Goal: Task Accomplishment & Management: Use online tool/utility

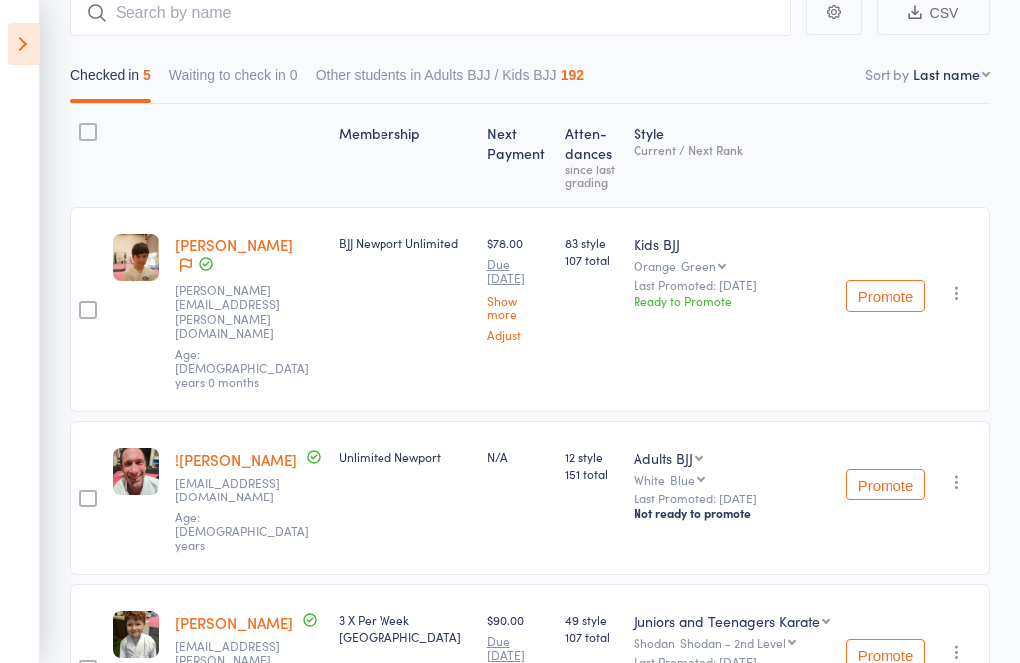
click at [25, 37] on icon at bounding box center [23, 44] width 31 height 42
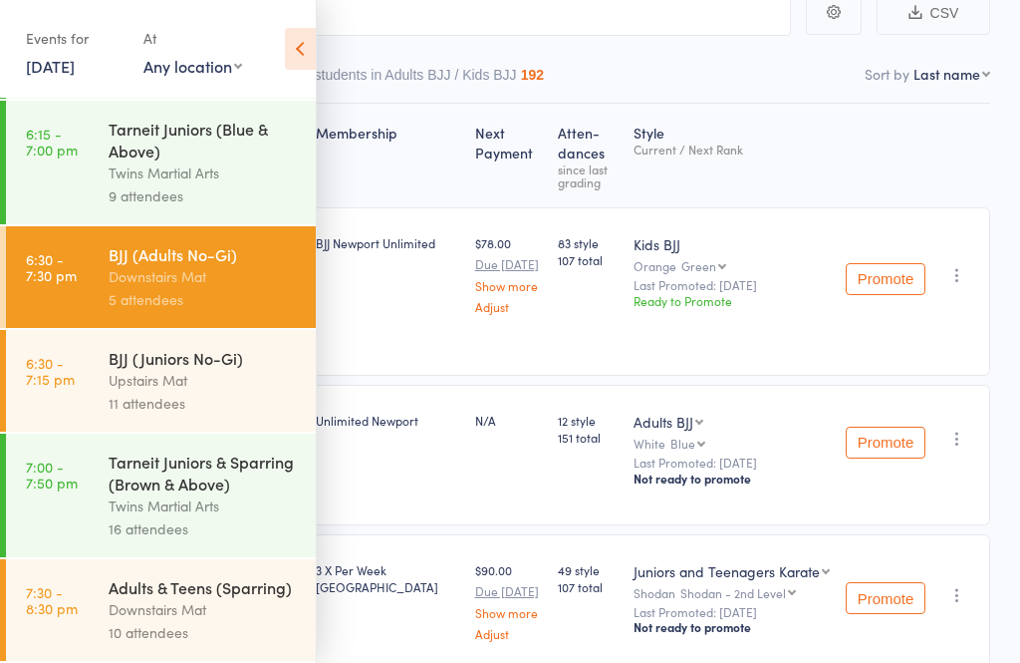
scroll to position [1316, 0]
click at [146, 606] on div "Downstairs Mat" at bounding box center [204, 609] width 190 height 23
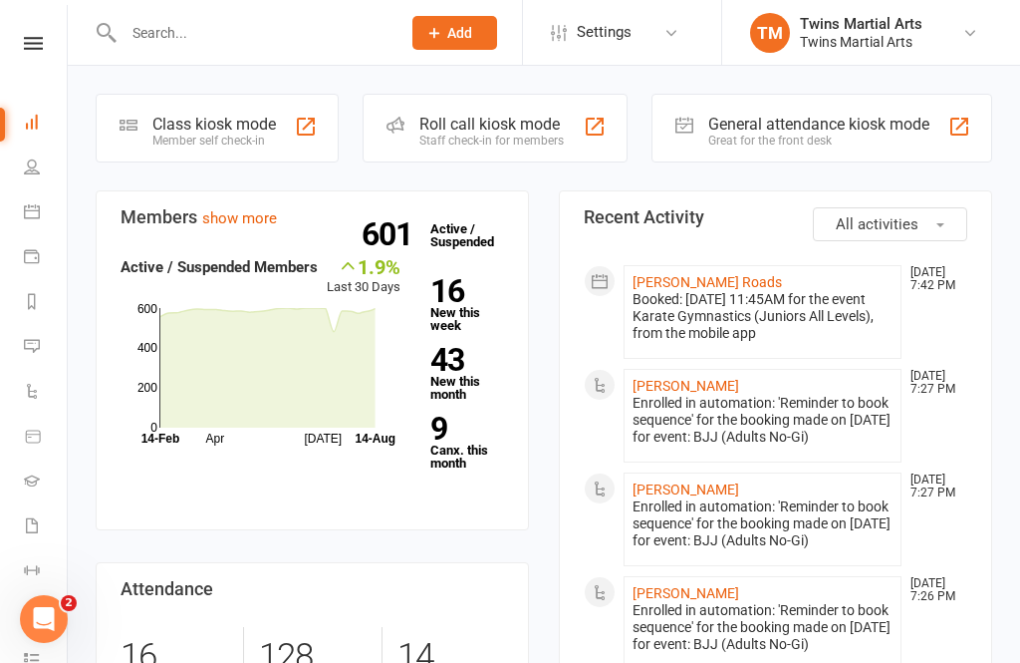
click at [488, 113] on div "Roll call kiosk mode Staff check-in for members" at bounding box center [495, 128] width 264 height 69
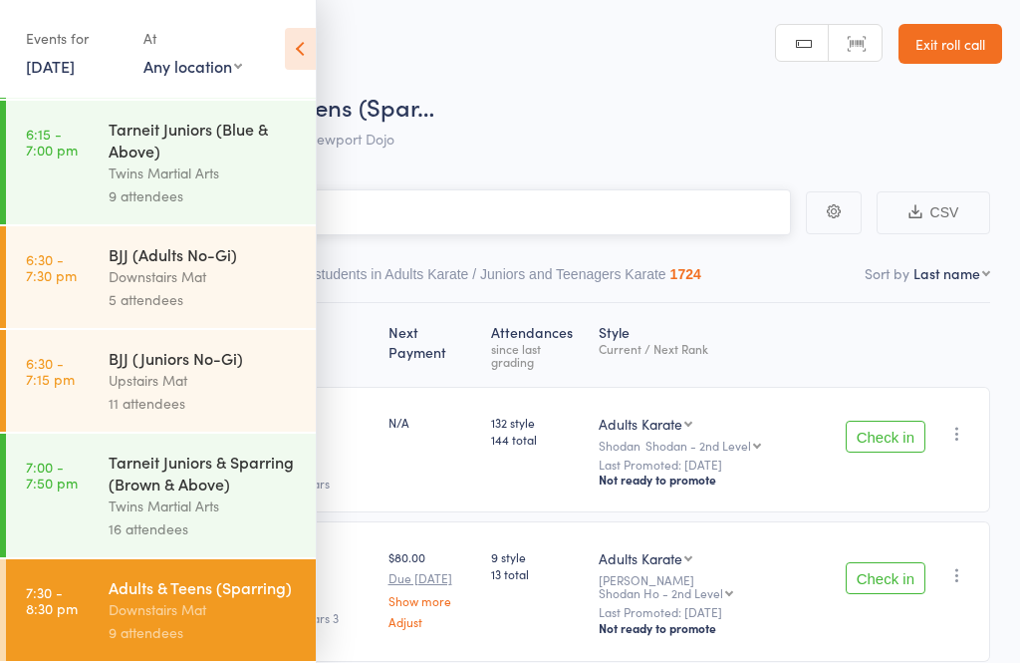
scroll to position [1316, 0]
click at [298, 45] on icon at bounding box center [300, 49] width 31 height 42
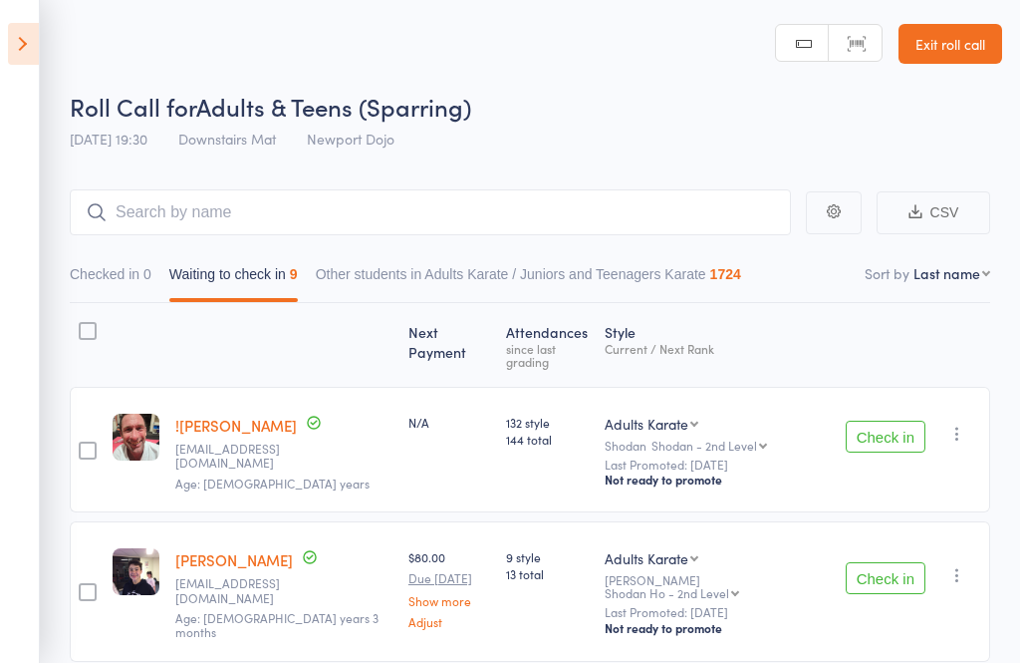
click at [893, 441] on button "Check in" at bounding box center [886, 437] width 80 height 32
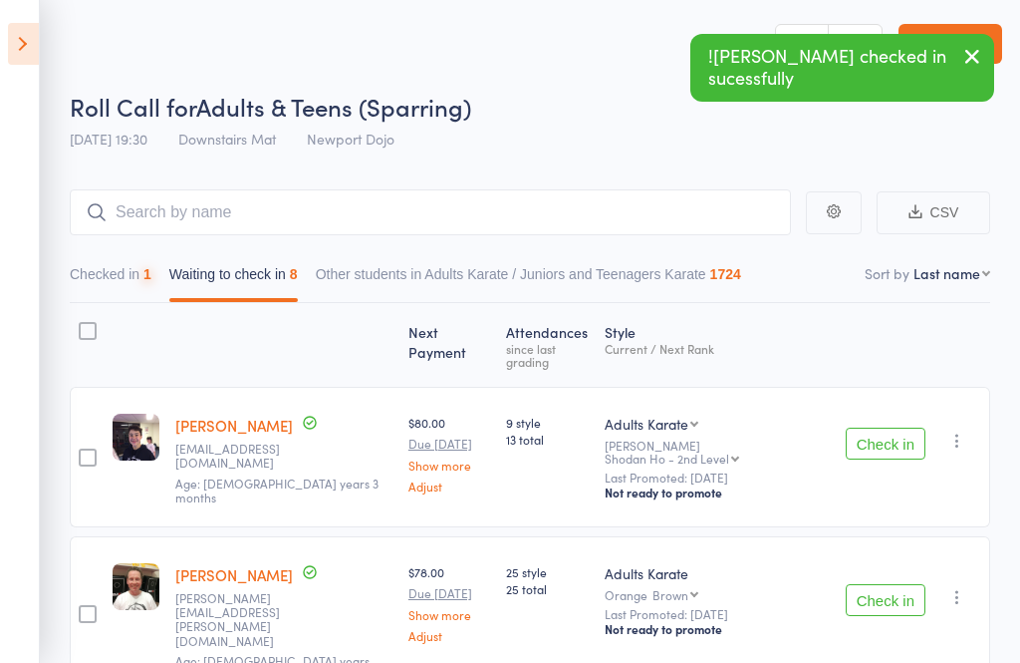
click at [903, 437] on button "Check in" at bounding box center [886, 444] width 80 height 32
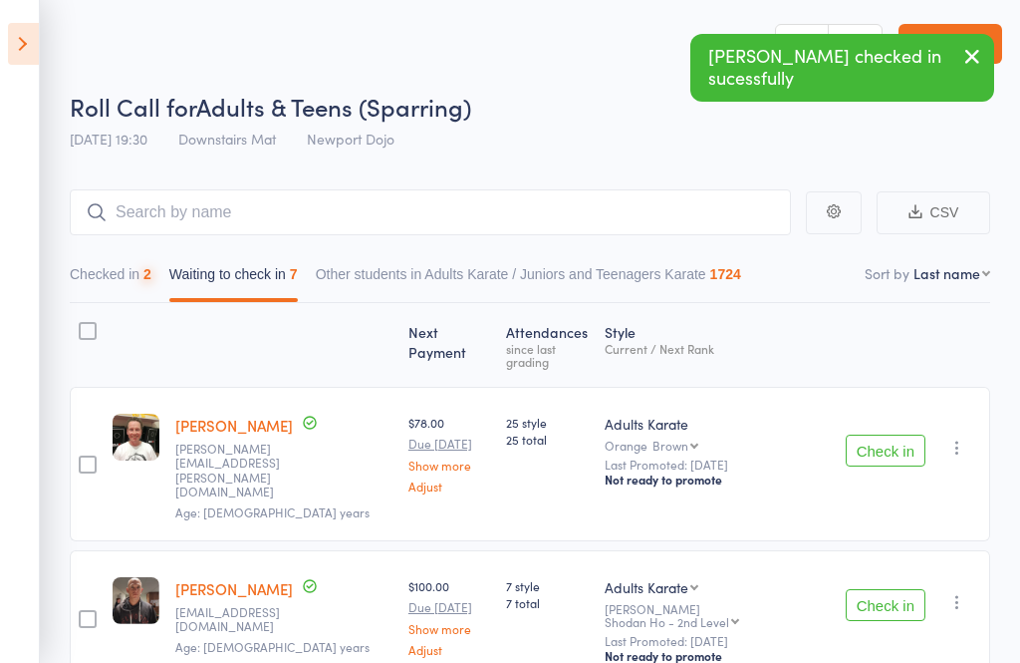
click at [896, 437] on button "Check in" at bounding box center [886, 451] width 80 height 32
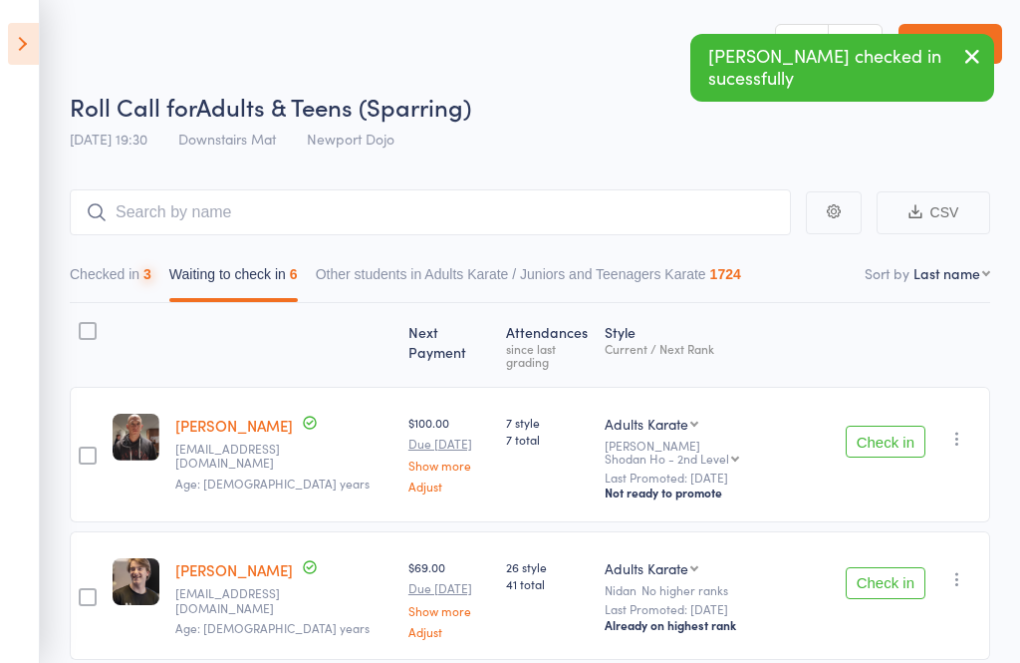
click at [899, 436] on button "Check in" at bounding box center [886, 442] width 80 height 32
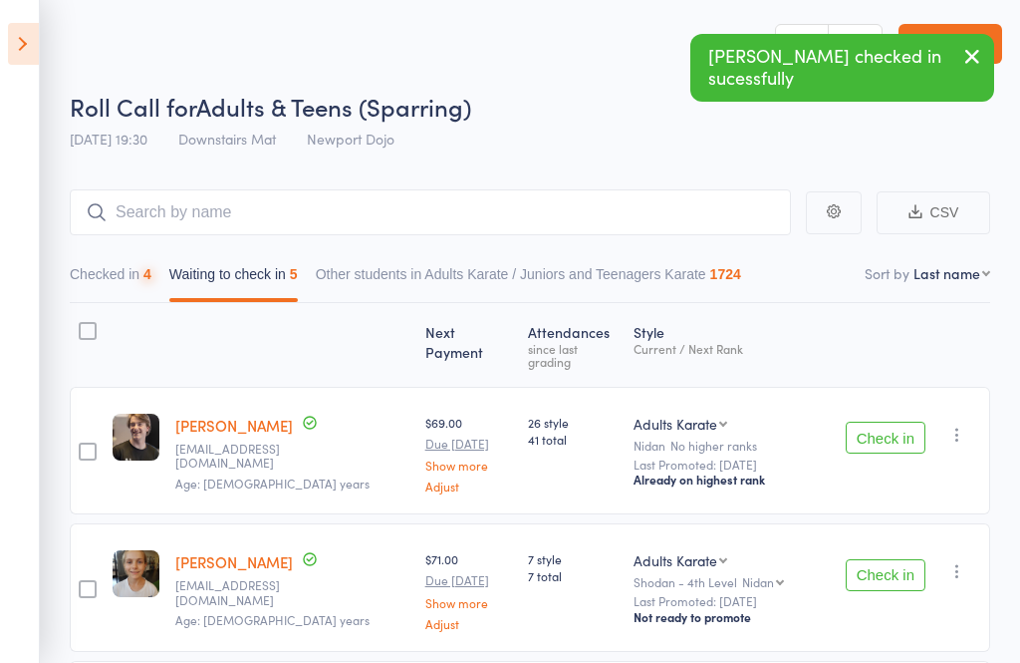
click at [903, 436] on button "Check in" at bounding box center [886, 438] width 80 height 32
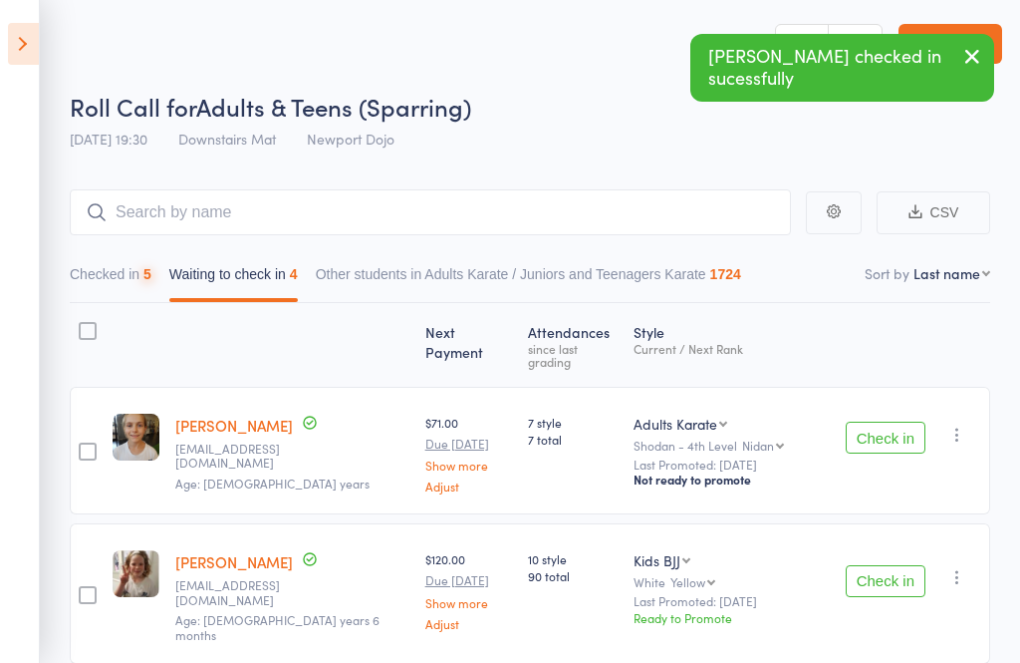
click at [900, 433] on button "Check in" at bounding box center [886, 438] width 80 height 32
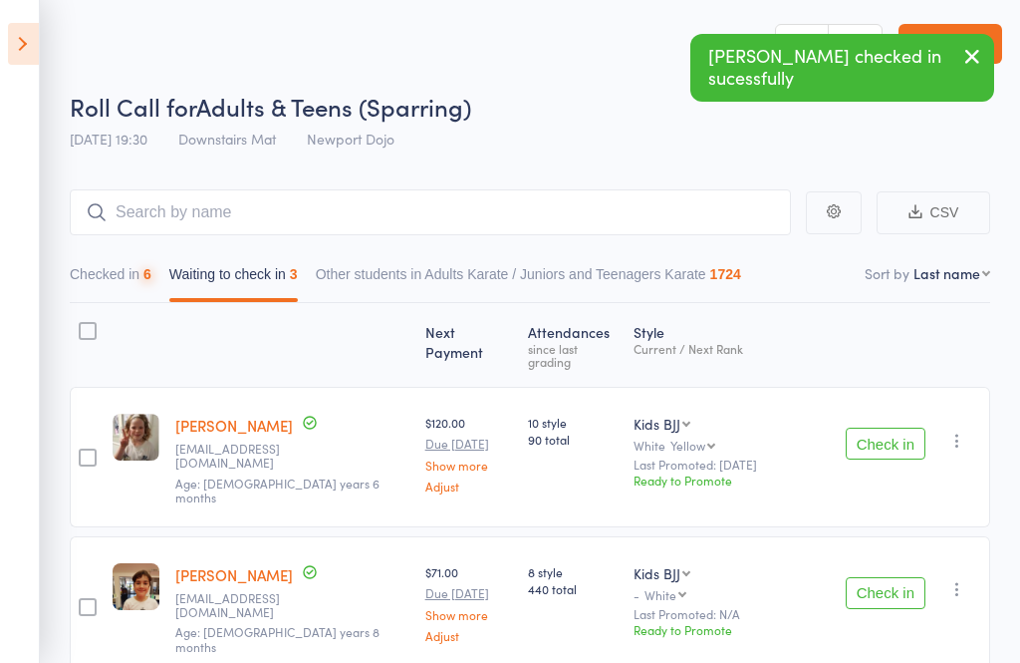
click at [904, 437] on button "Check in" at bounding box center [886, 444] width 80 height 32
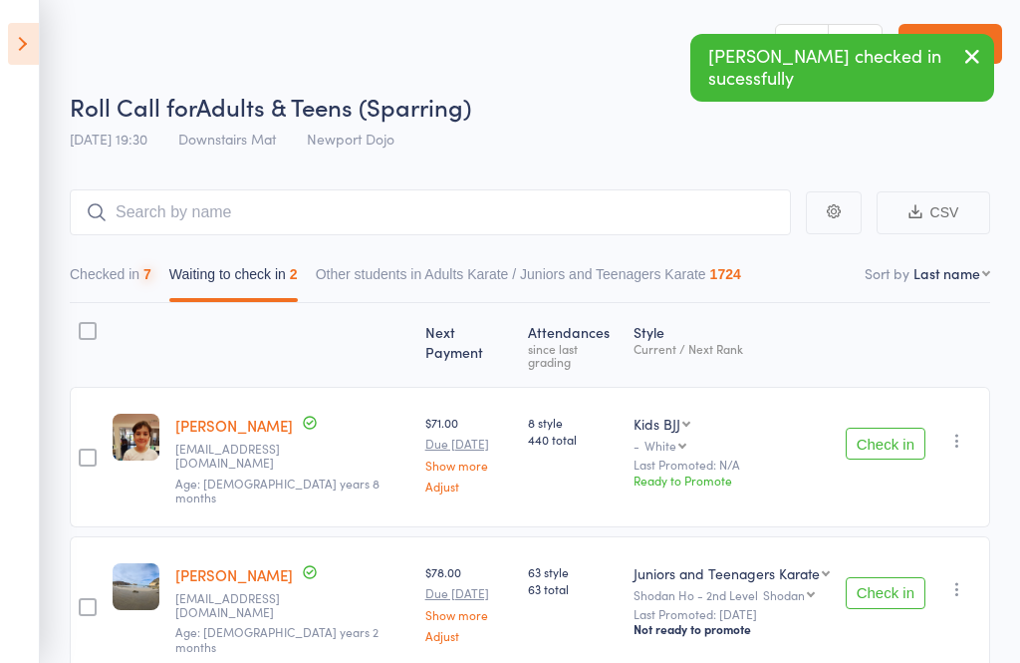
click at [907, 434] on button "Check in" at bounding box center [886, 444] width 80 height 32
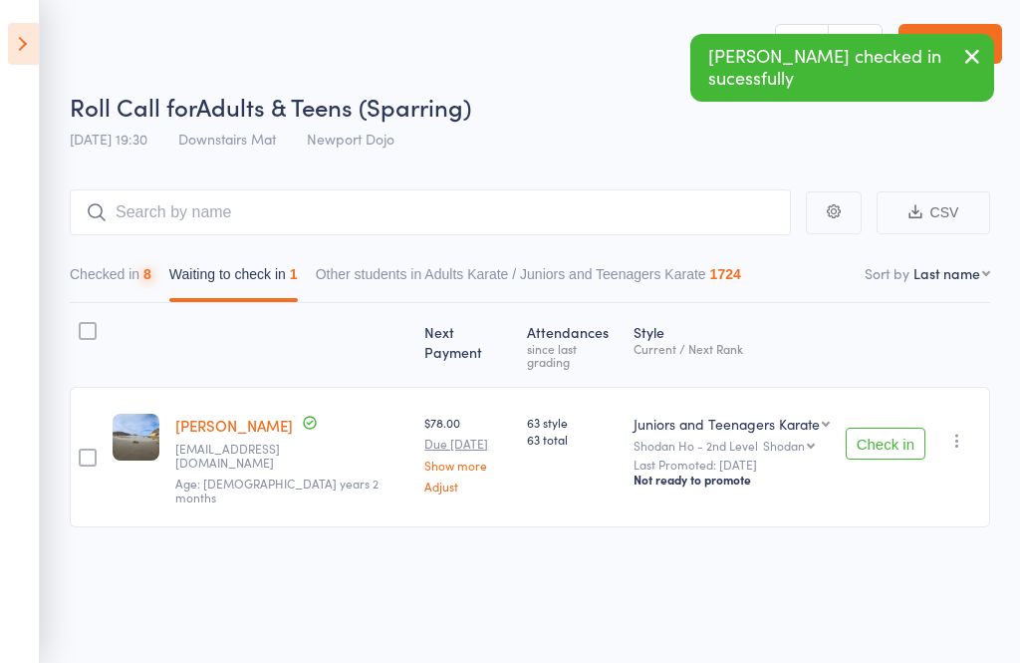
click at [908, 438] on button "Check in" at bounding box center [886, 444] width 80 height 32
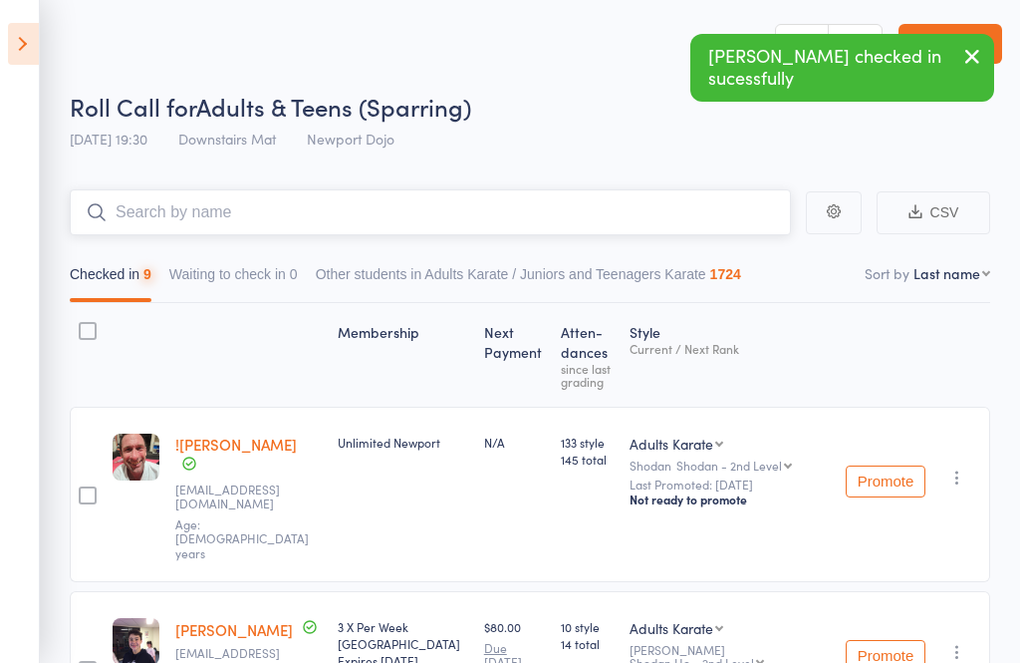
click at [183, 214] on input "search" at bounding box center [431, 212] width 722 height 46
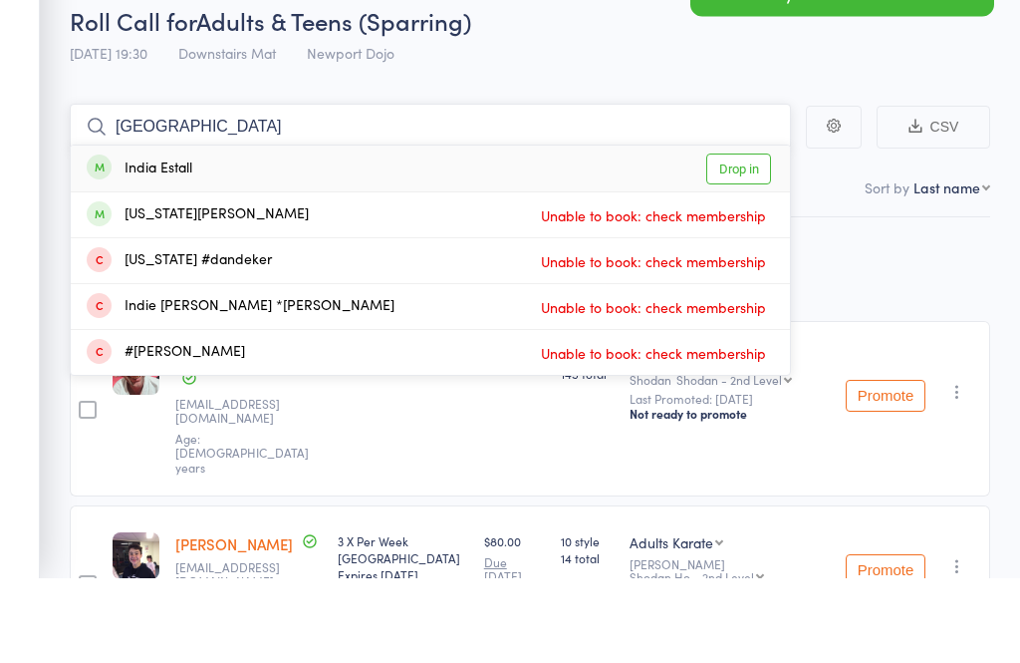
type input "[GEOGRAPHIC_DATA]"
click at [750, 239] on link "Drop in" at bounding box center [739, 254] width 65 height 31
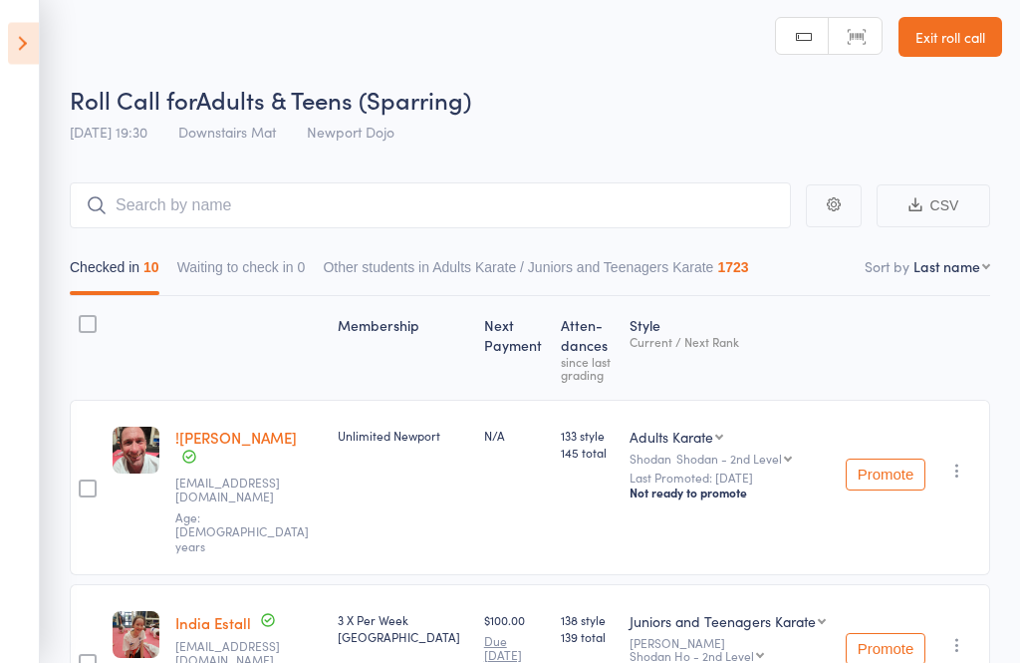
scroll to position [0, 0]
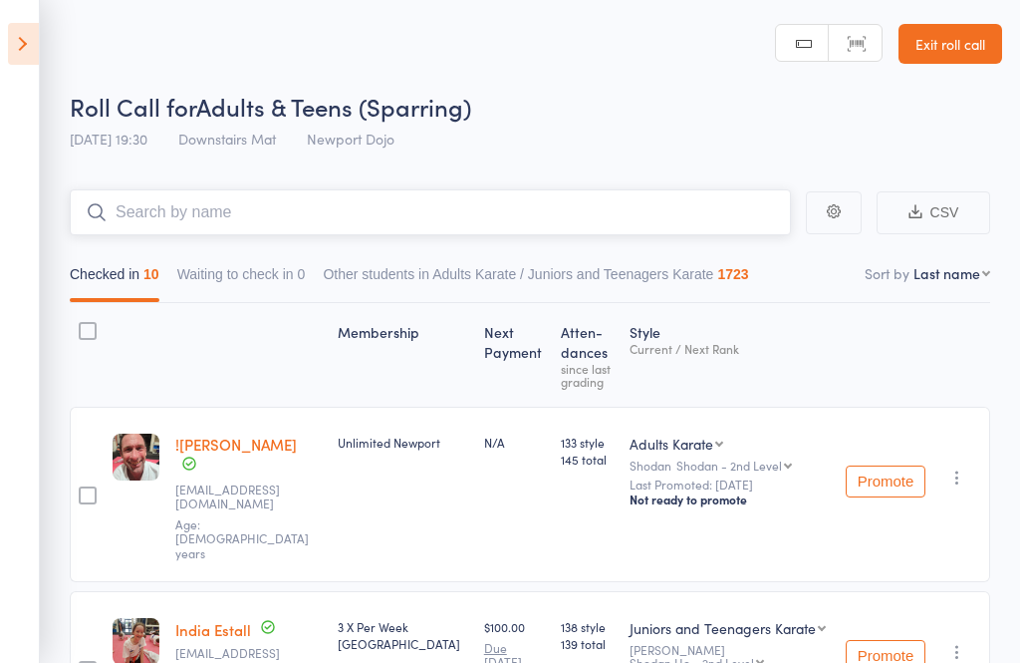
click at [601, 225] on input "search" at bounding box center [431, 212] width 722 height 46
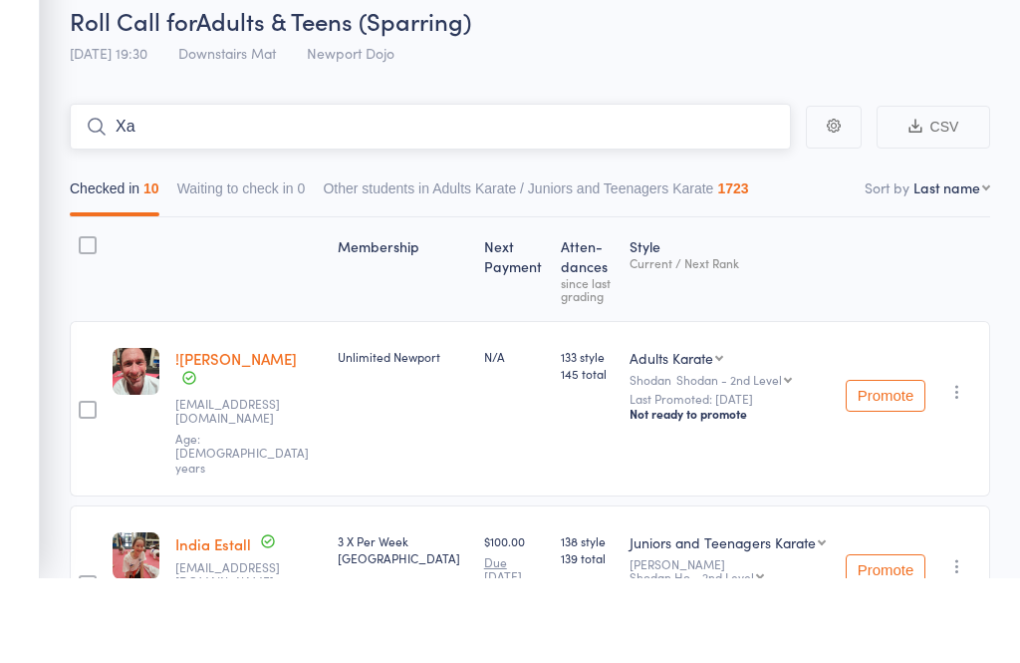
type input "Xab"
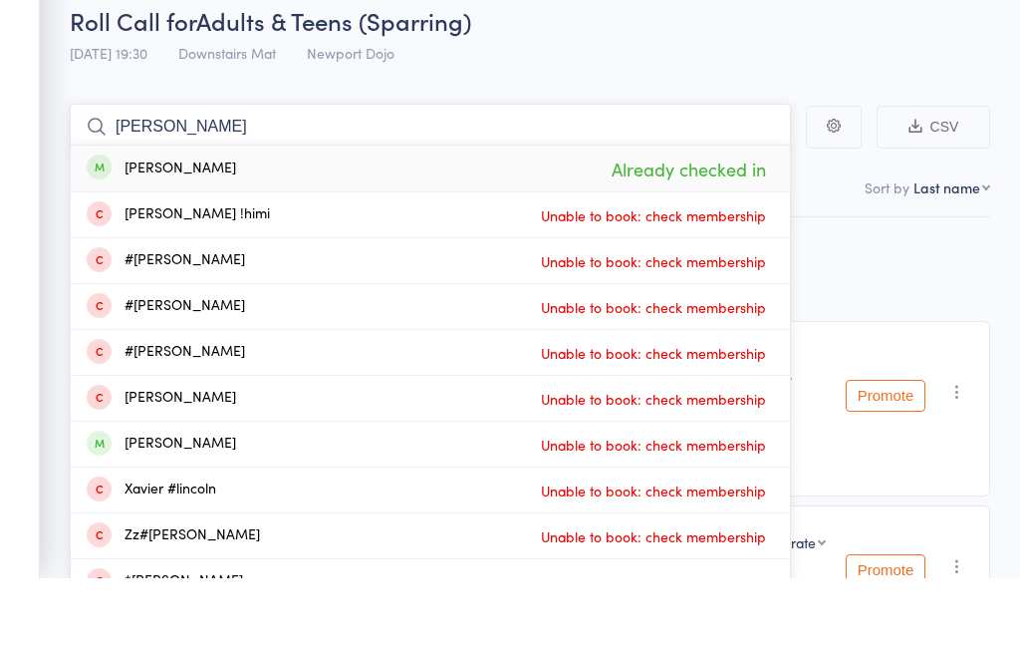
type input "[PERSON_NAME]"
click at [735, 237] on span "Already checked in" at bounding box center [689, 254] width 164 height 35
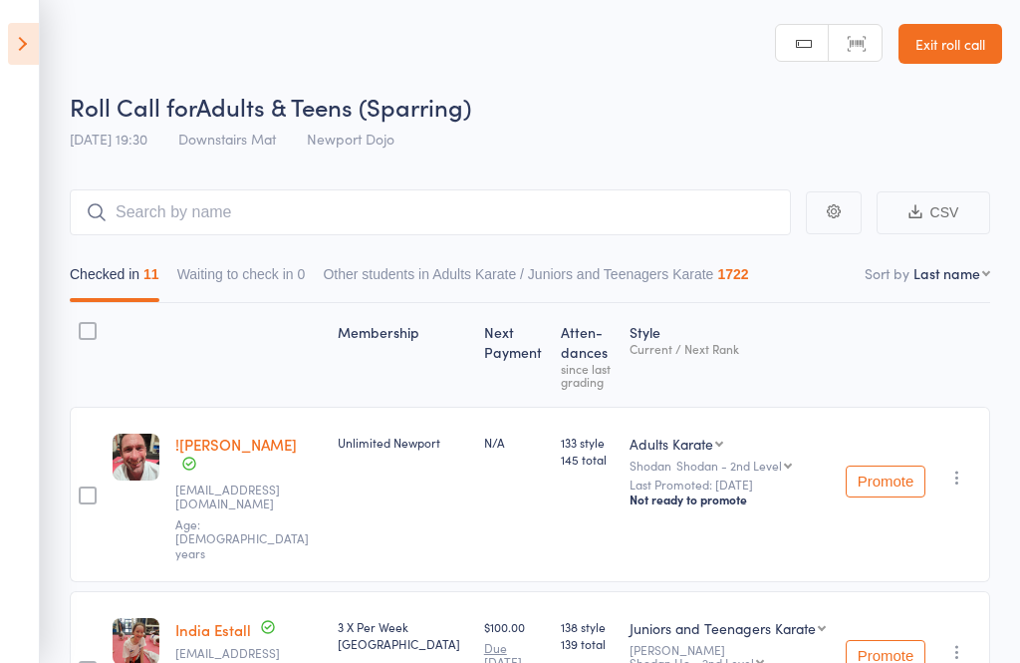
click at [19, 40] on icon at bounding box center [23, 44] width 31 height 42
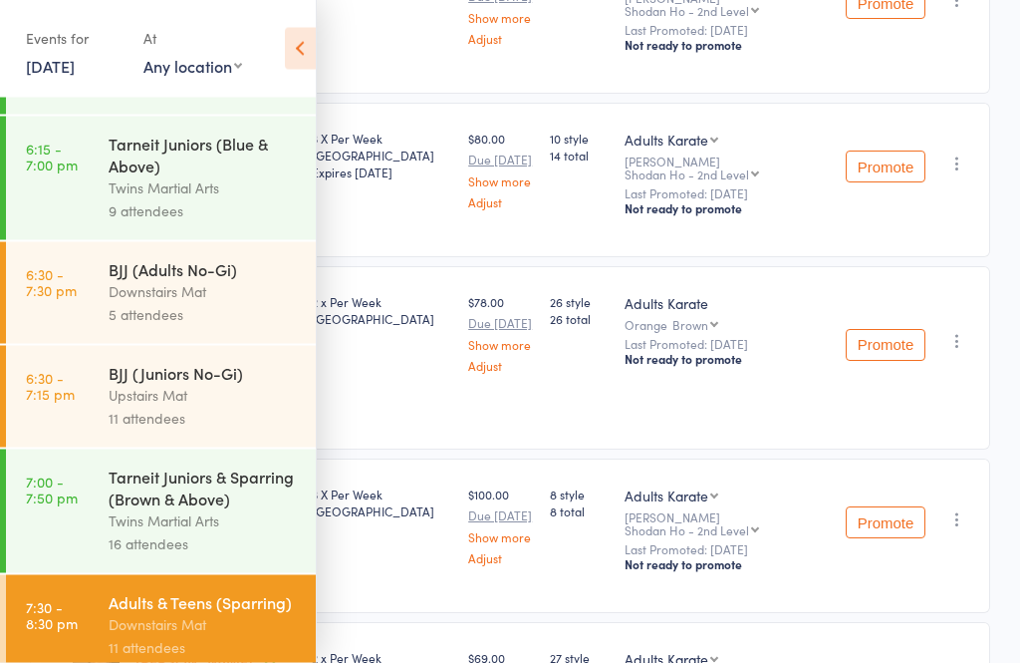
scroll to position [629, 0]
click at [111, 304] on div "Downstairs Mat" at bounding box center [204, 292] width 190 height 23
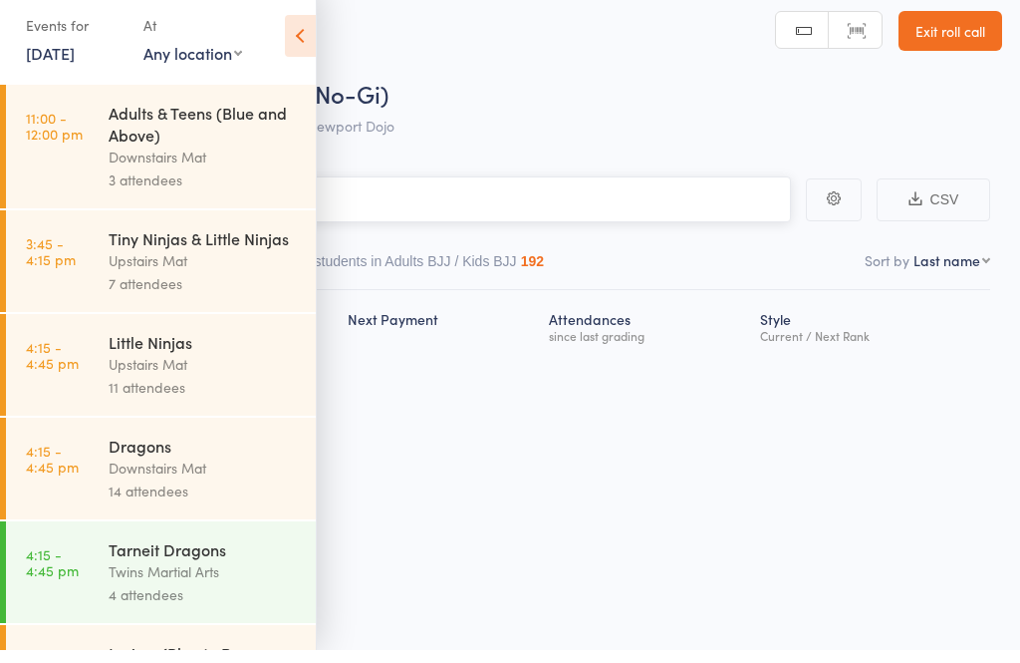
scroll to position [14, 0]
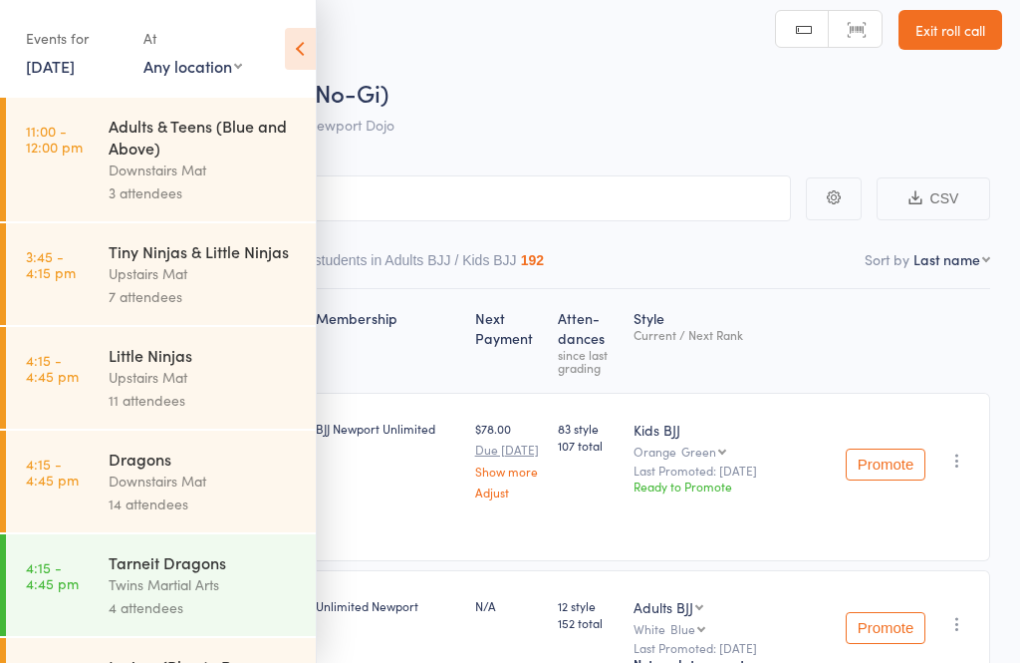
click at [307, 52] on icon at bounding box center [300, 49] width 31 height 42
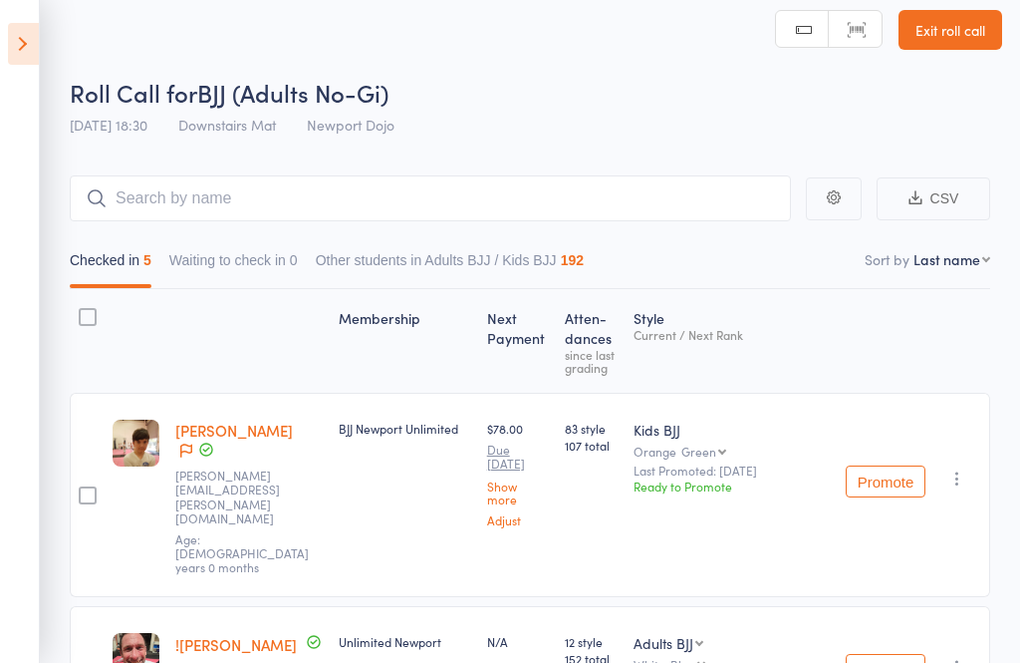
click at [6, 65] on aside "Events for [DATE] [DATE] [DATE] Sun Mon Tue Wed Thu Fri Sat 31 27 28 29 30 31 0…" at bounding box center [20, 331] width 40 height 663
click at [20, 60] on icon at bounding box center [23, 44] width 31 height 42
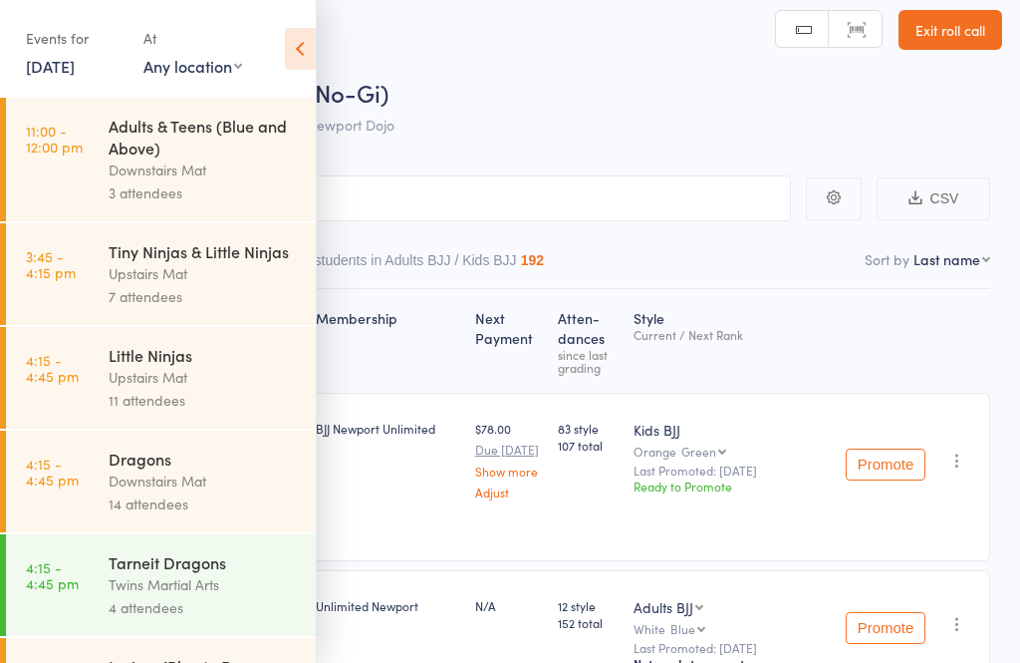
click at [124, 282] on div "Upstairs Mat" at bounding box center [204, 273] width 190 height 23
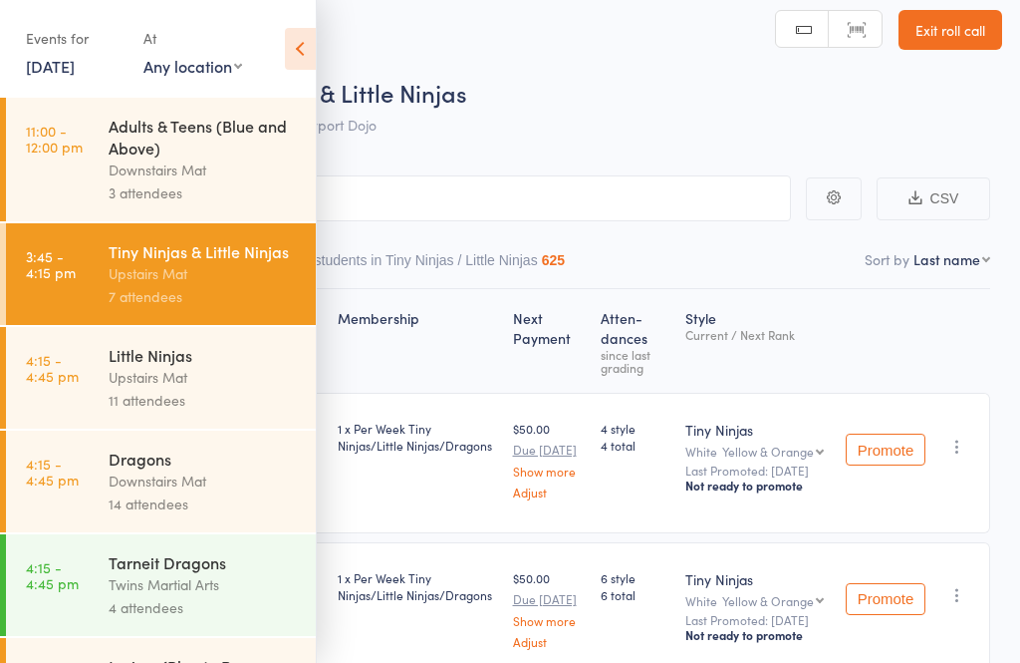
click at [306, 58] on icon at bounding box center [300, 49] width 31 height 42
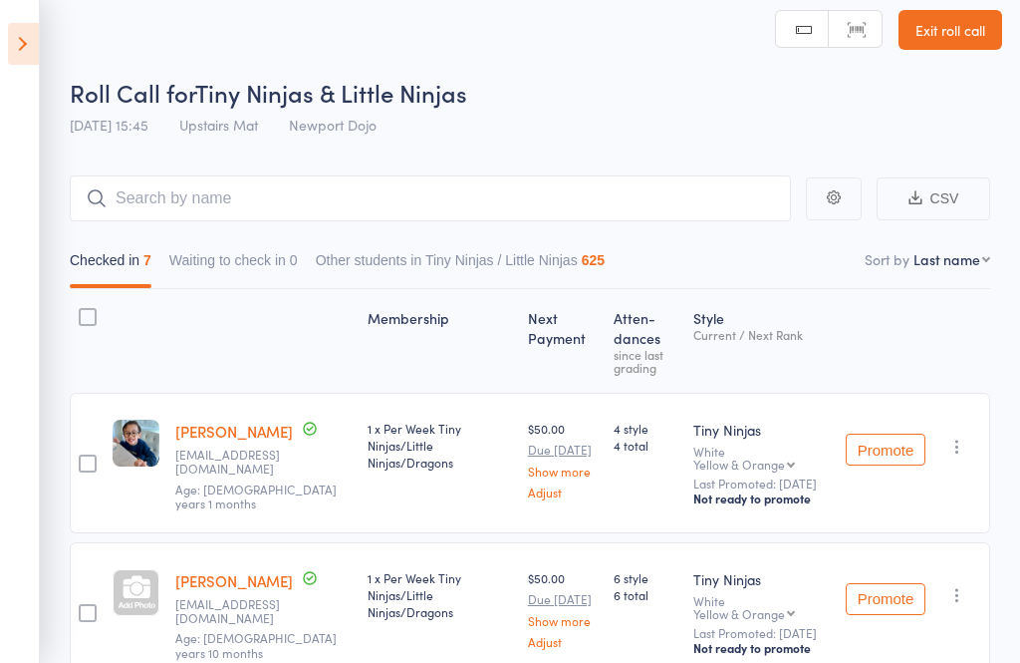
click at [13, 42] on icon at bounding box center [23, 44] width 31 height 42
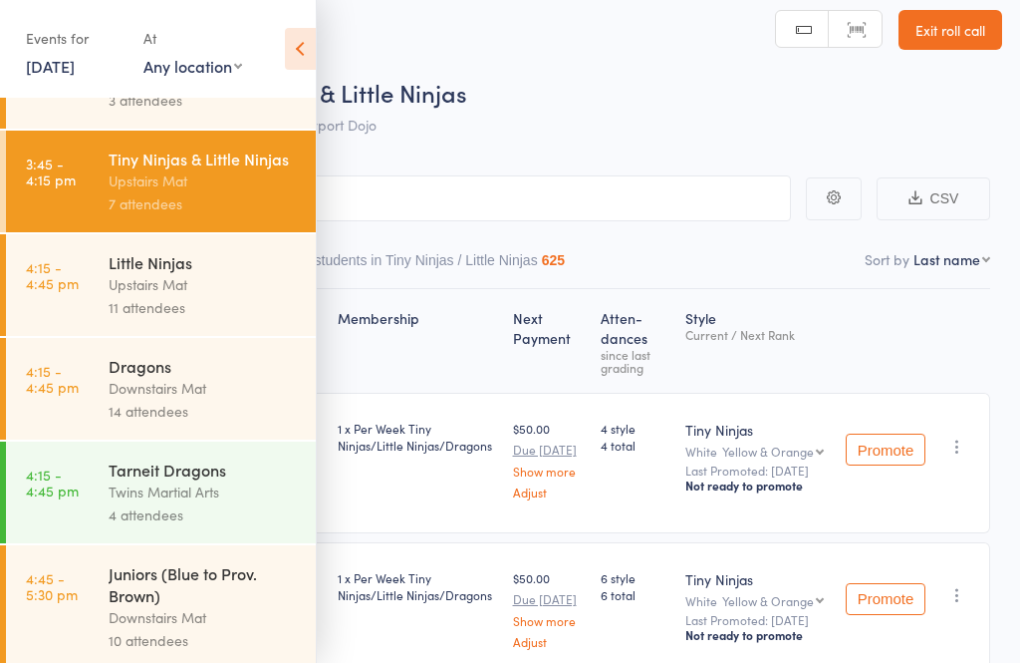
scroll to position [92, 0]
click at [129, 272] on div "Little Ninjas" at bounding box center [204, 263] width 190 height 22
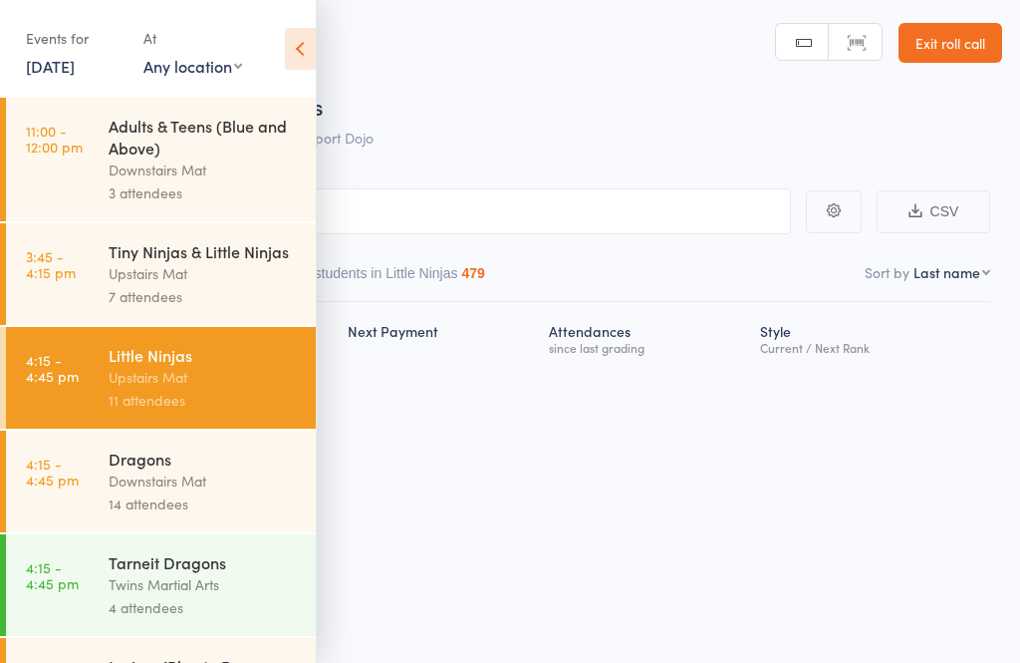
click at [300, 53] on icon at bounding box center [300, 49] width 31 height 42
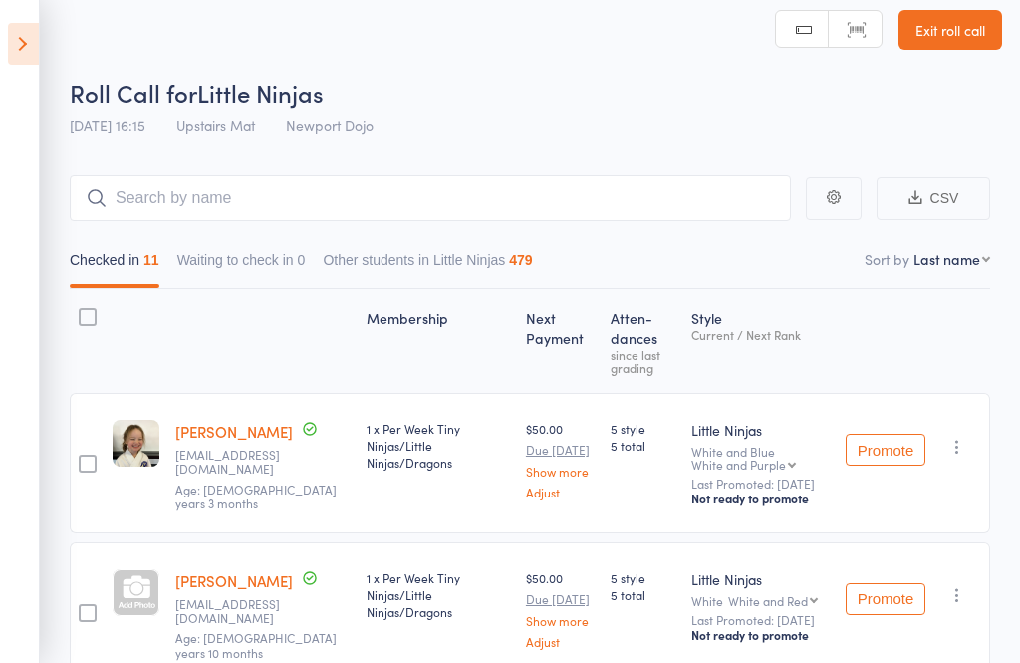
click at [14, 60] on icon at bounding box center [23, 44] width 31 height 42
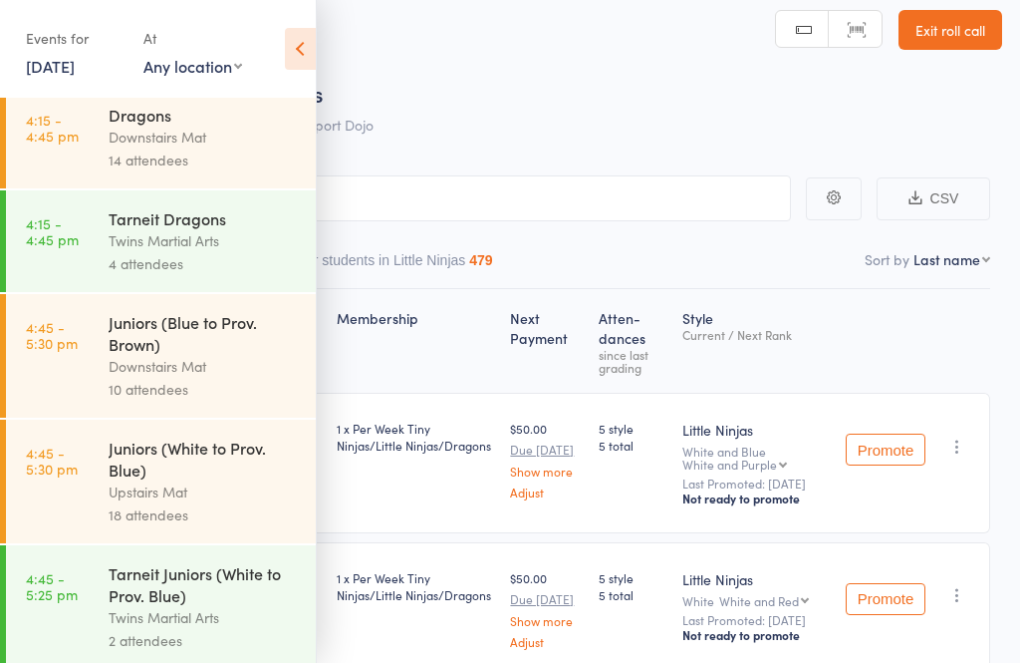
scroll to position [343, 0]
click at [119, 481] on div "Juniors (White to Prov. Blue)" at bounding box center [204, 459] width 190 height 44
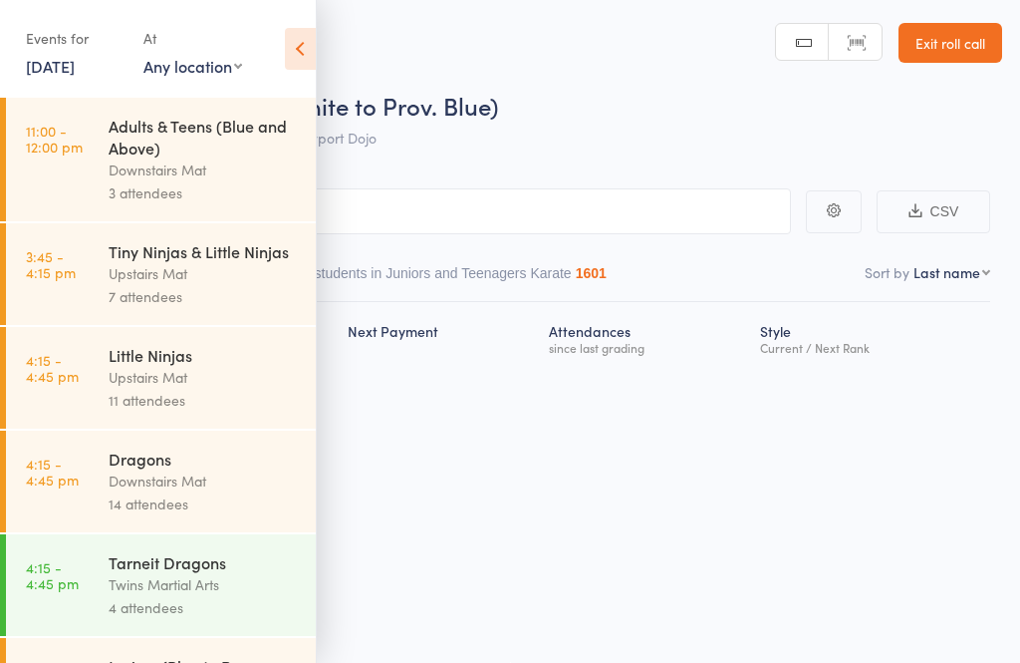
click at [299, 46] on icon at bounding box center [300, 49] width 31 height 42
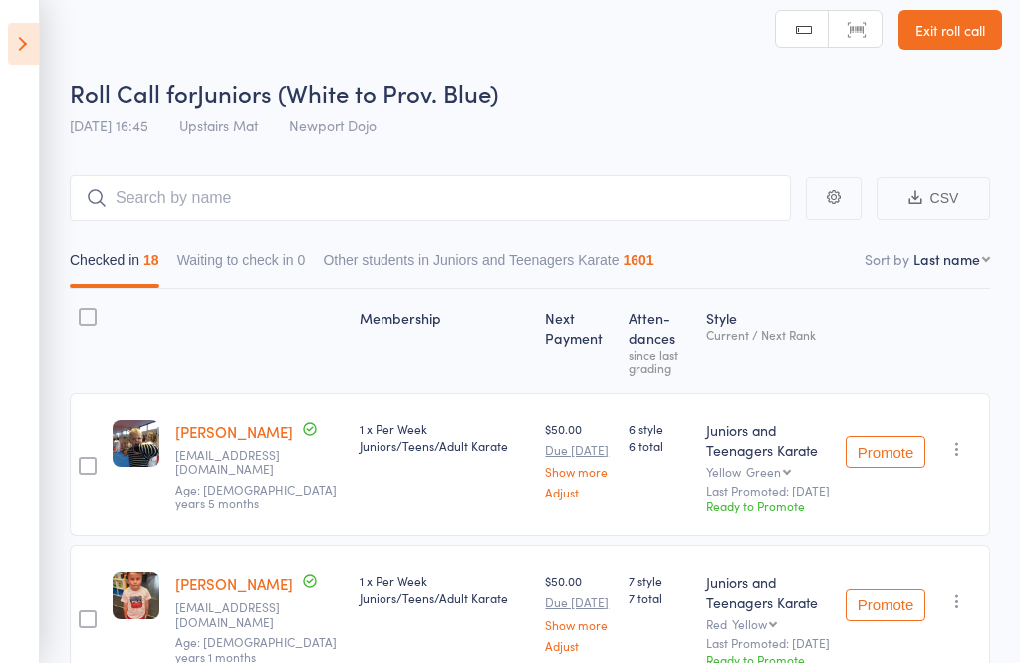
click at [15, 58] on icon at bounding box center [23, 44] width 31 height 42
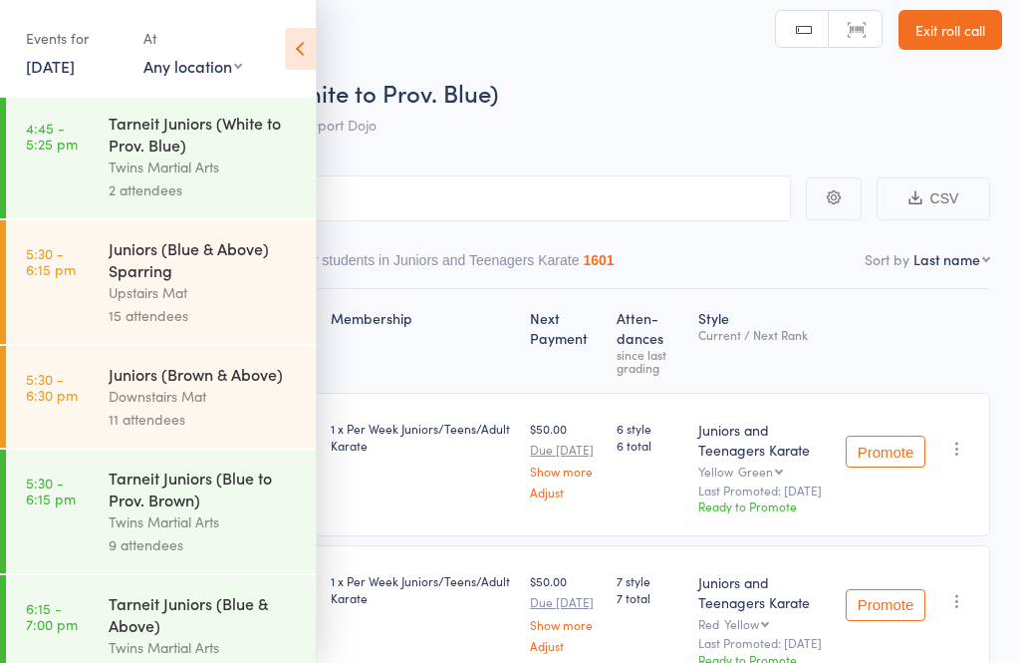
scroll to position [802, 0]
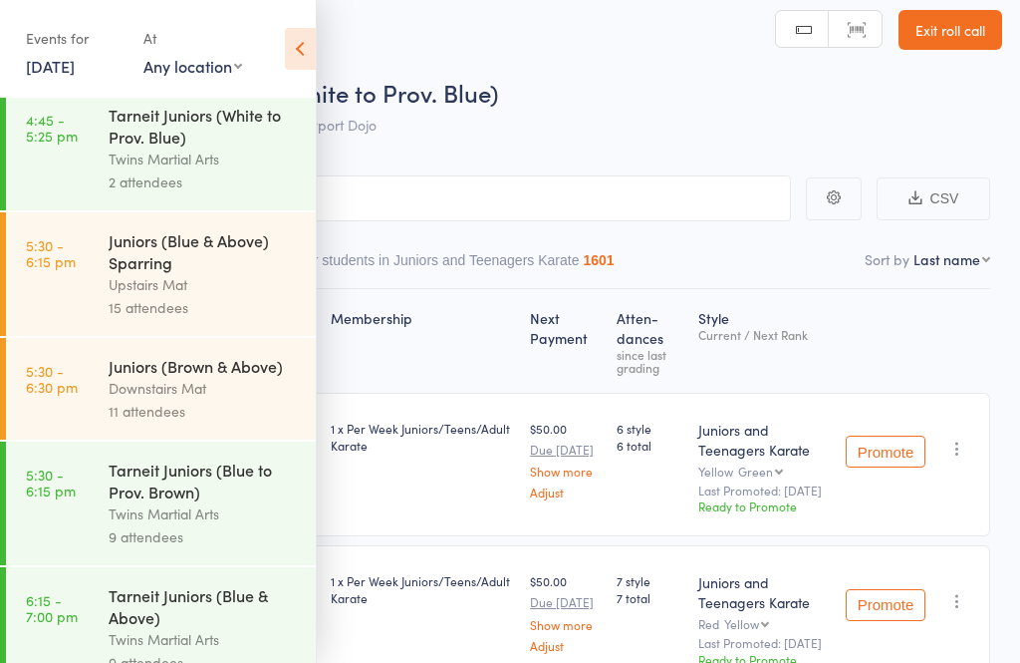
click at [104, 302] on link "5:30 - 6:15 pm Juniors (Blue & Above) Sparring Upstairs Mat 15 attendees" at bounding box center [161, 274] width 310 height 124
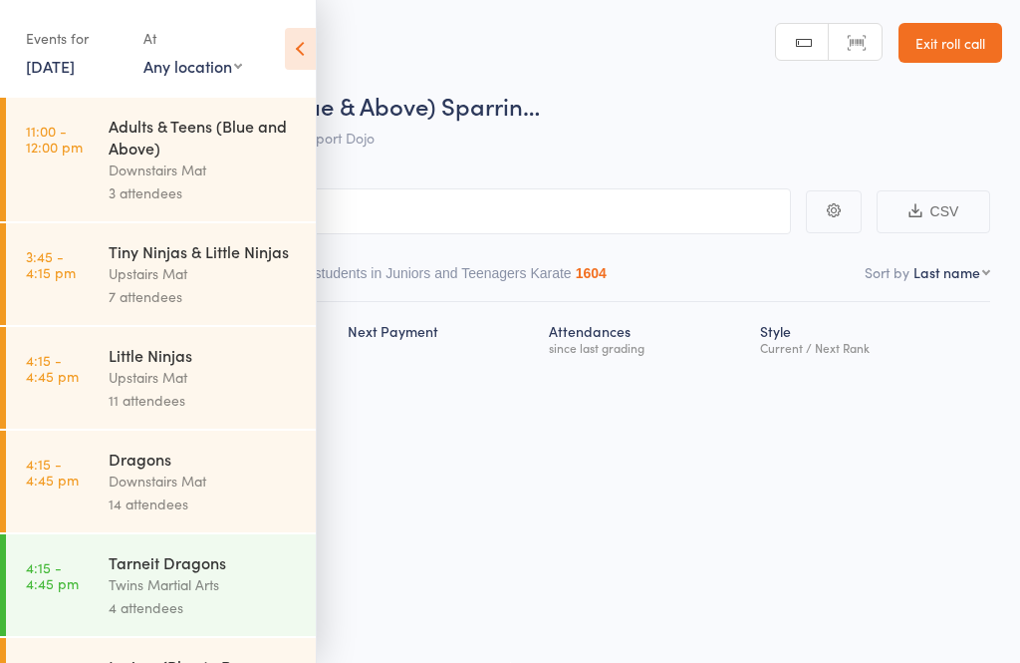
click at [303, 54] on icon at bounding box center [300, 49] width 31 height 42
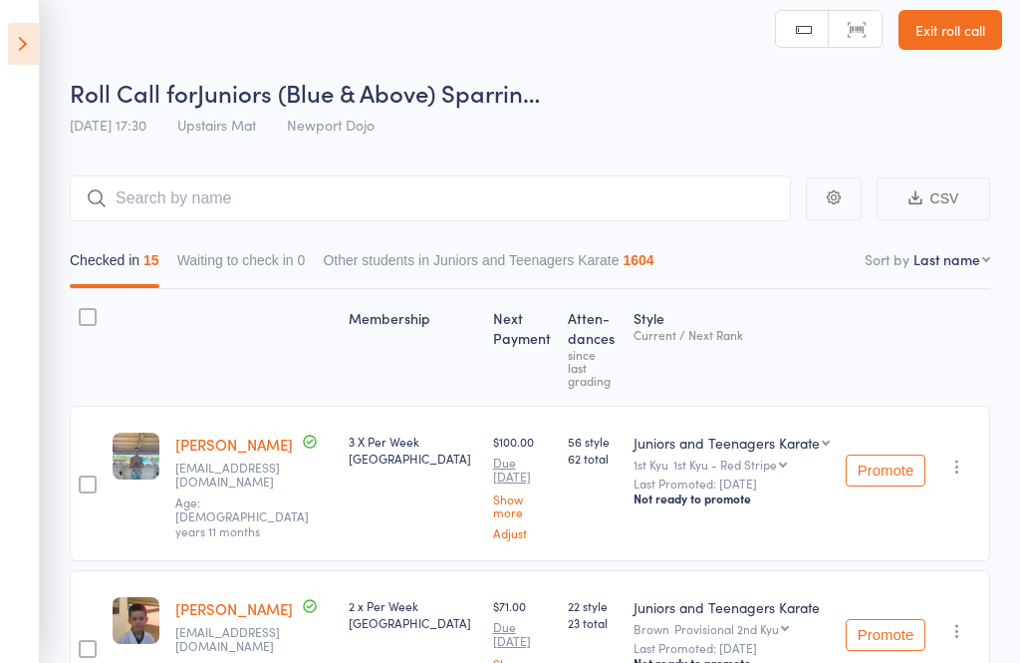
click at [15, 39] on icon at bounding box center [23, 44] width 31 height 42
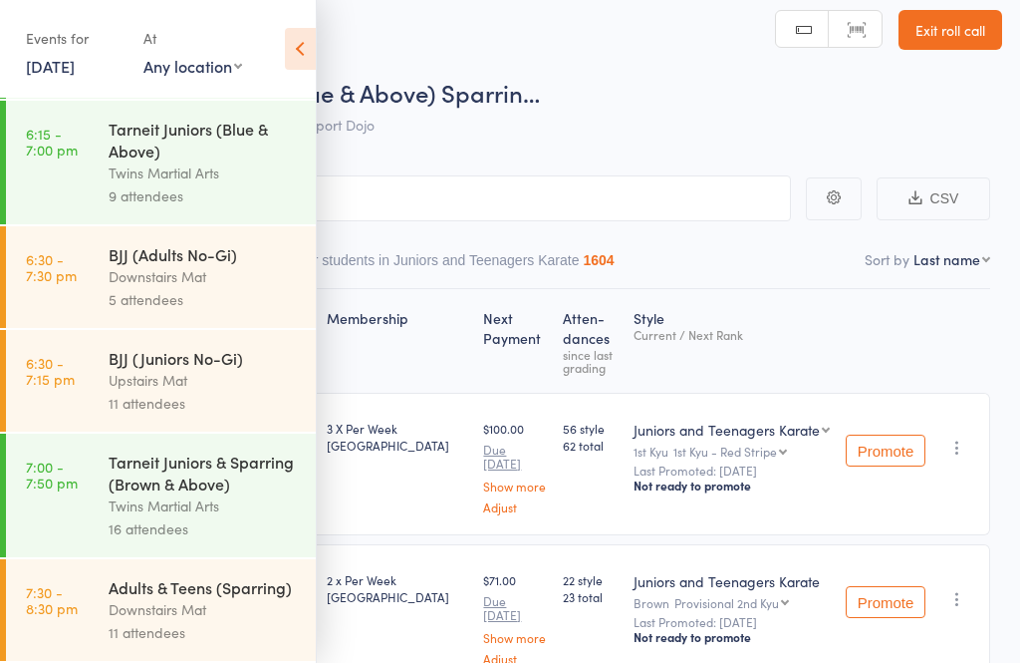
scroll to position [1316, 0]
click at [112, 369] on div "Upstairs Mat" at bounding box center [204, 380] width 190 height 23
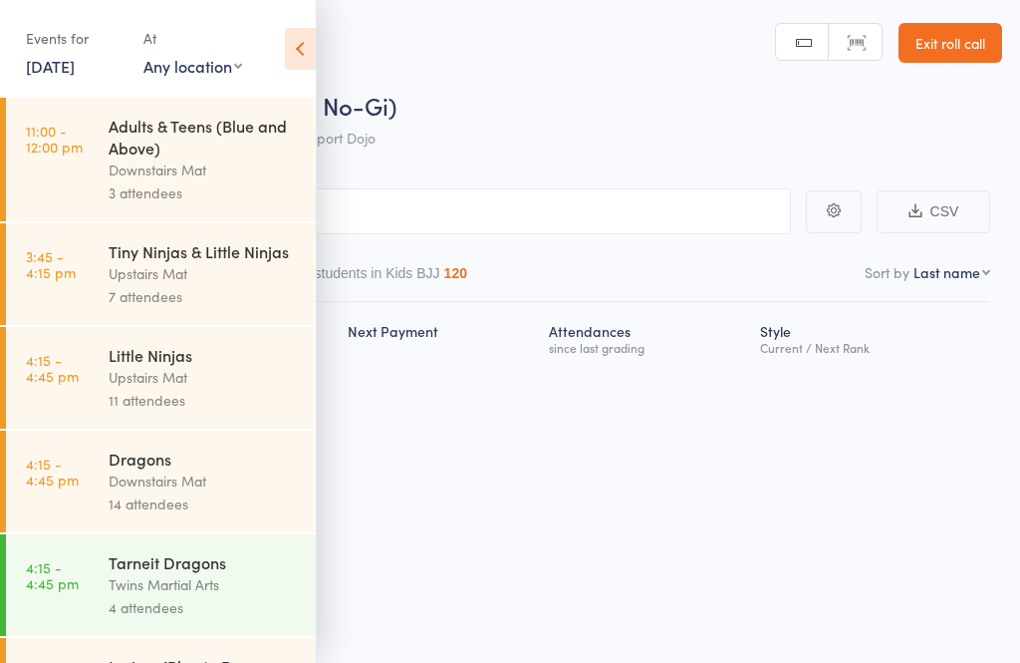
click at [300, 44] on icon at bounding box center [300, 49] width 31 height 42
